Goal: Navigation & Orientation: Find specific page/section

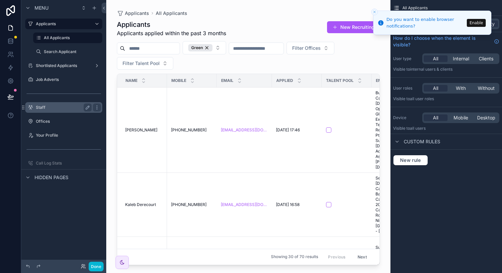
click at [44, 104] on div "Staff" at bounding box center [64, 108] width 56 height 8
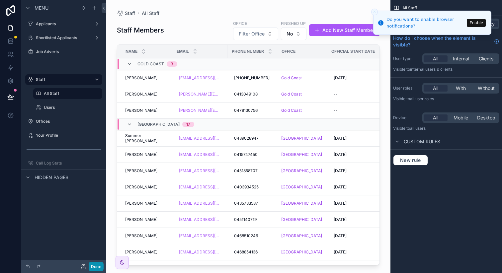
click at [91, 268] on button "Done" at bounding box center [96, 267] width 15 height 10
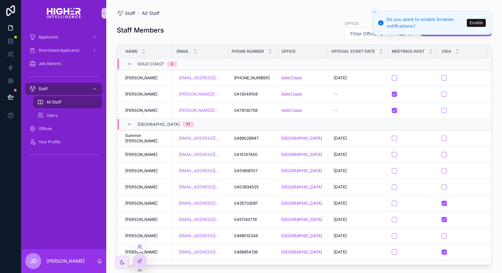
click at [142, 248] on div at bounding box center [140, 247] width 11 height 11
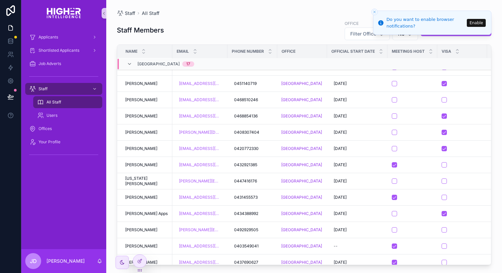
scroll to position [136, 0]
click at [50, 127] on span "Offices" at bounding box center [45, 128] width 13 height 5
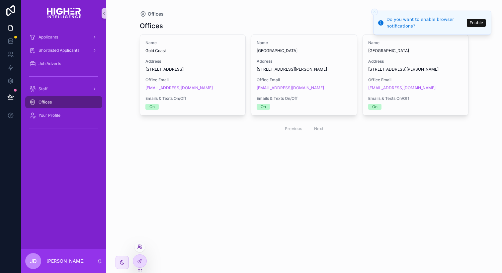
click at [140, 249] on icon at bounding box center [139, 246] width 5 height 5
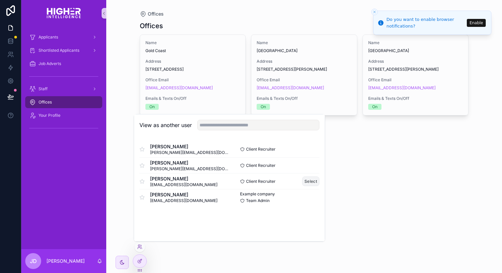
click at [312, 182] on button "Select" at bounding box center [310, 182] width 17 height 10
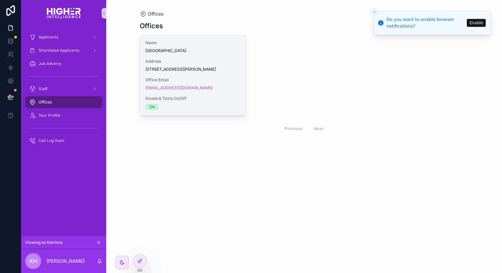
click at [229, 83] on span "Office Email" at bounding box center [192, 79] width 95 height 5
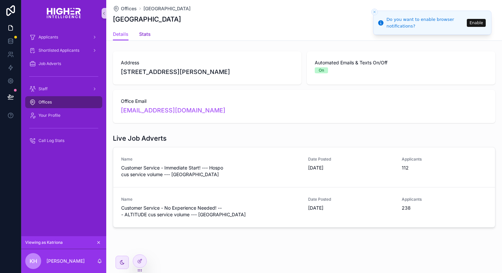
click at [144, 32] on span "Stats" at bounding box center [145, 34] width 12 height 7
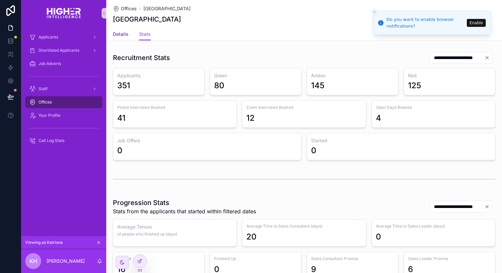
click at [113, 32] on span "Details" at bounding box center [121, 34] width 16 height 7
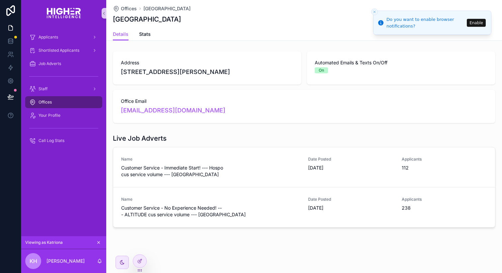
click at [376, 13] on line "Close toast" at bounding box center [375, 12] width 2 height 2
